Goal: Task Accomplishment & Management: Manage account settings

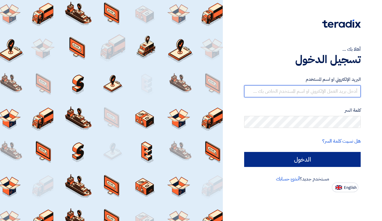
type input "[EMAIL_ADDRESS][DOMAIN_NAME][GEOGRAPHIC_DATA]"
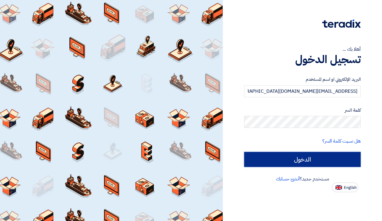
click at [278, 161] on input "الدخول" at bounding box center [302, 159] width 117 height 15
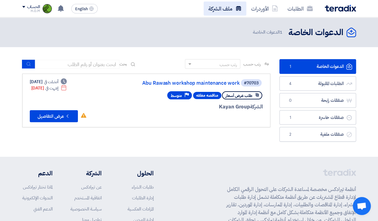
click at [213, 10] on link "ملف الشركة" at bounding box center [224, 9] width 43 height 14
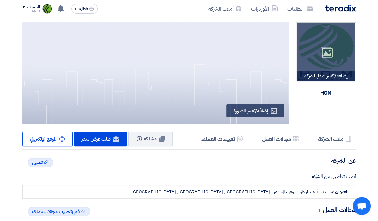
click at [332, 79] on div "إضافة/تغيير شعار الشركة Image" at bounding box center [326, 76] width 58 height 11
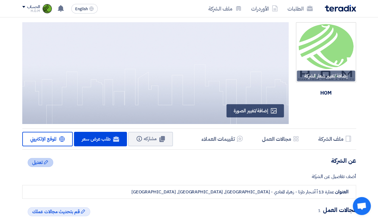
click at [45, 162] on use at bounding box center [46, 162] width 4 height 4
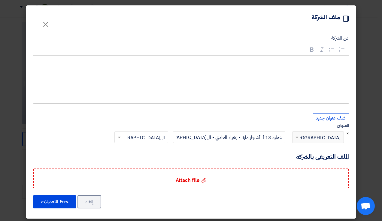
click at [349, 133] on span "×" at bounding box center [348, 133] width 3 height 7
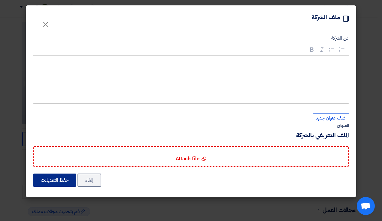
click at [62, 179] on button "حفظ التعديلات" at bounding box center [54, 180] width 43 height 13
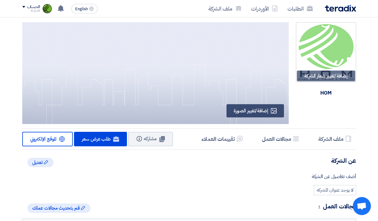
drag, startPoint x: 376, startPoint y: 71, endPoint x: 374, endPoint y: 92, distance: 20.8
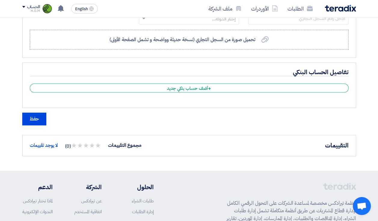
scroll to position [296, 0]
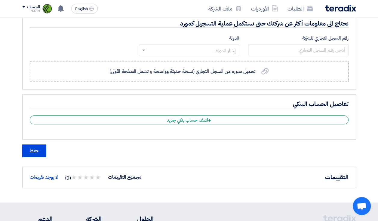
drag, startPoint x: 349, startPoint y: 166, endPoint x: 352, endPoint y: 152, distance: 14.1
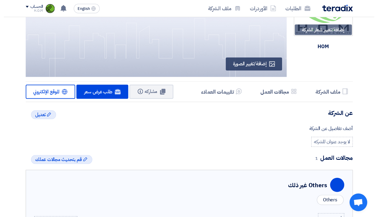
scroll to position [0, 0]
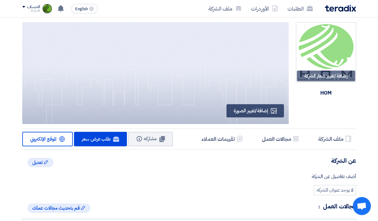
click at [25, 8] on div "الحساب" at bounding box center [31, 7] width 18 height 5
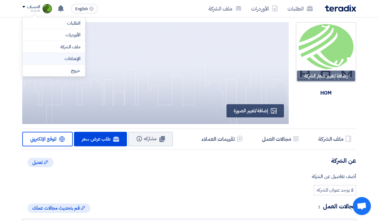
click at [77, 58] on link "الإعدادات" at bounding box center [53, 58] width 53 height 7
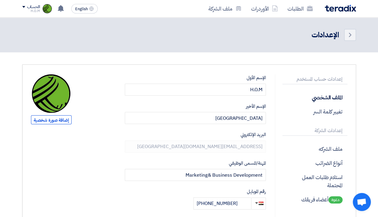
click at [60, 120] on span "إضافة صورة شخصية" at bounding box center [51, 119] width 41 height 9
click at [365, 44] on header "Back الإعدادات" at bounding box center [189, 34] width 378 height 35
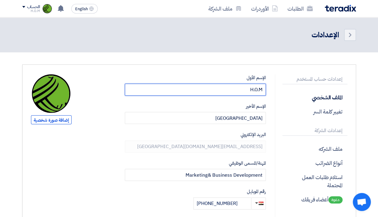
click at [263, 87] on input "H.O.M" at bounding box center [195, 90] width 141 height 12
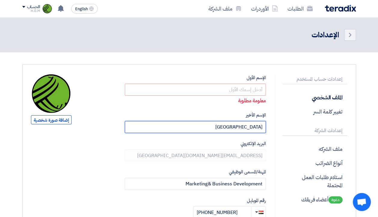
click at [258, 129] on input "[GEOGRAPHIC_DATA]" at bounding box center [195, 127] width 141 height 12
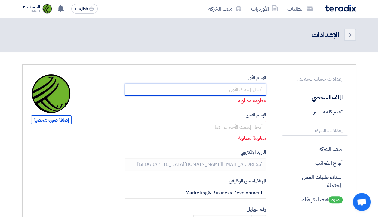
click at [262, 87] on input "text" at bounding box center [195, 90] width 141 height 12
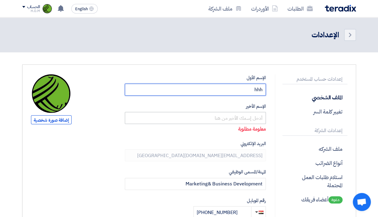
type input "hhh"
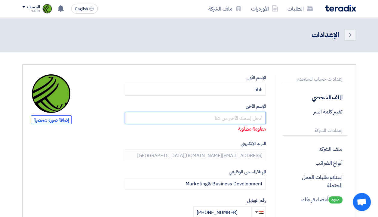
click at [258, 122] on input "text" at bounding box center [195, 118] width 141 height 12
click at [260, 114] on input "text" at bounding box center [195, 118] width 141 height 12
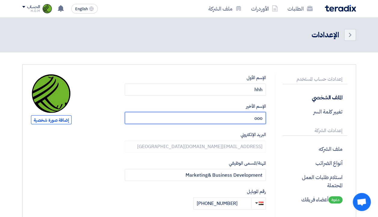
type input "ooo"
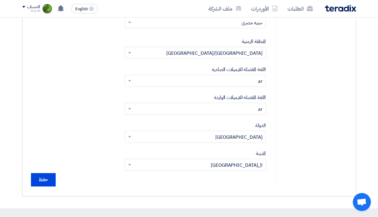
scroll to position [213, 0]
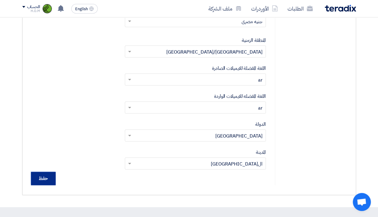
click at [46, 178] on input "حفظ" at bounding box center [43, 178] width 25 height 13
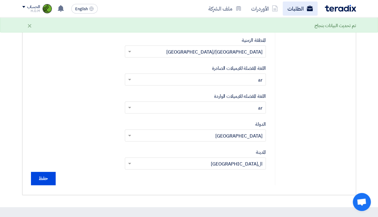
click at [296, 12] on link "الطلبات" at bounding box center [299, 9] width 35 height 14
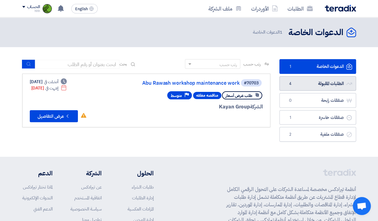
click at [308, 83] on link "الطلبات المقبولة الطلبات المقبولة 4" at bounding box center [317, 83] width 77 height 15
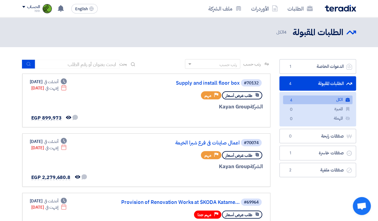
click at [369, 27] on header "الطلبات المقبولة الطلبات المقبولة 4 الكل" at bounding box center [189, 32] width 378 height 30
